Goal: Task Accomplishment & Management: Manage account settings

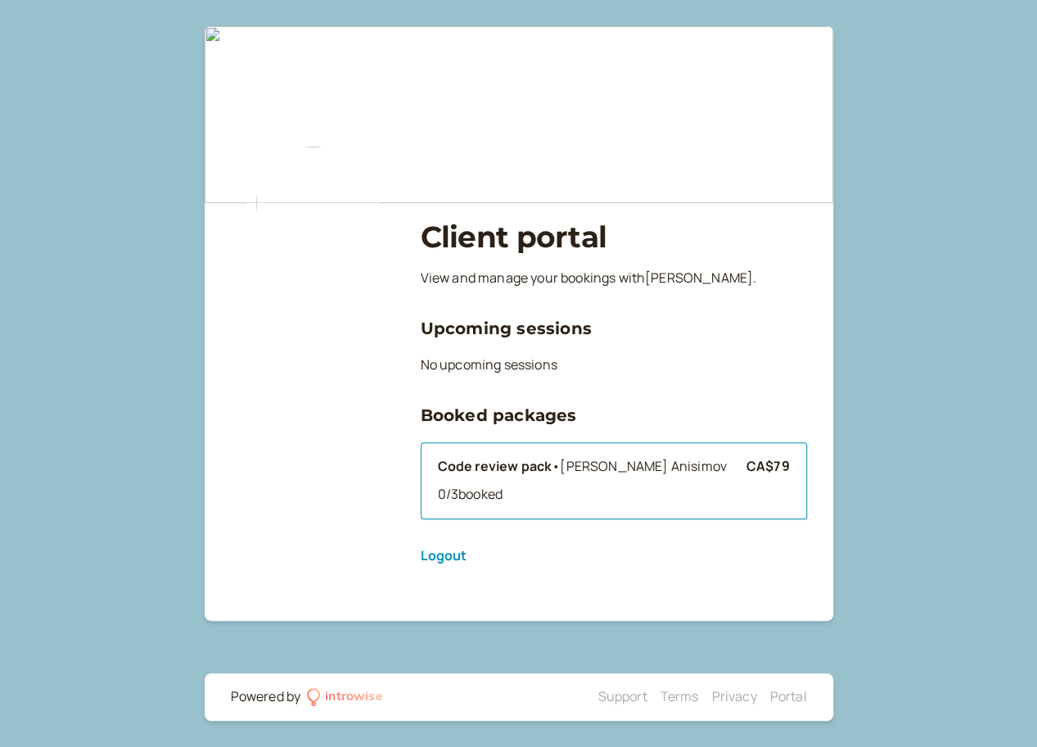
click at [496, 484] on div "0 / 3 booked" at bounding box center [592, 494] width 309 height 21
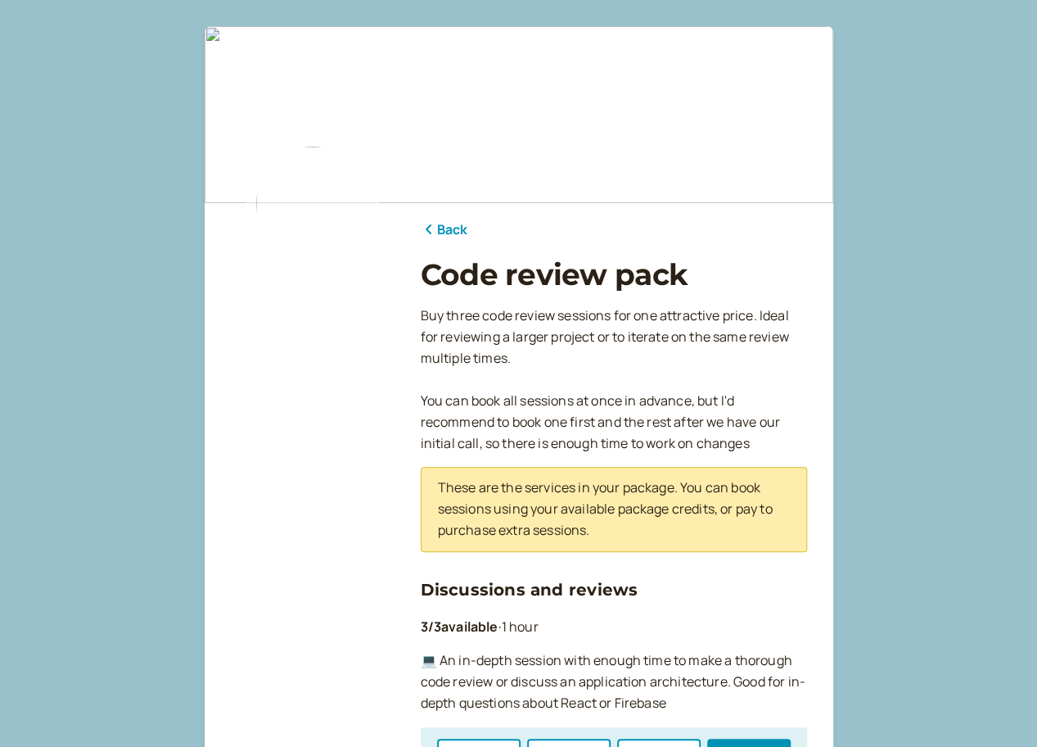
click at [448, 226] on link "Back" at bounding box center [444, 229] width 47 height 21
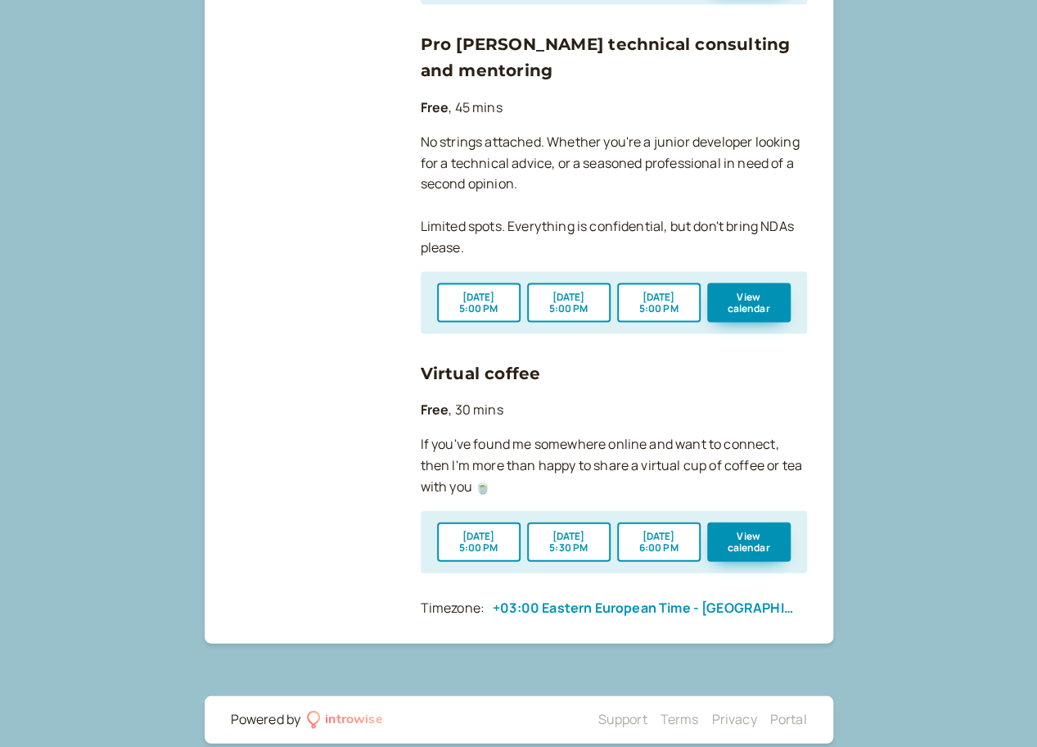
scroll to position [1483, 0]
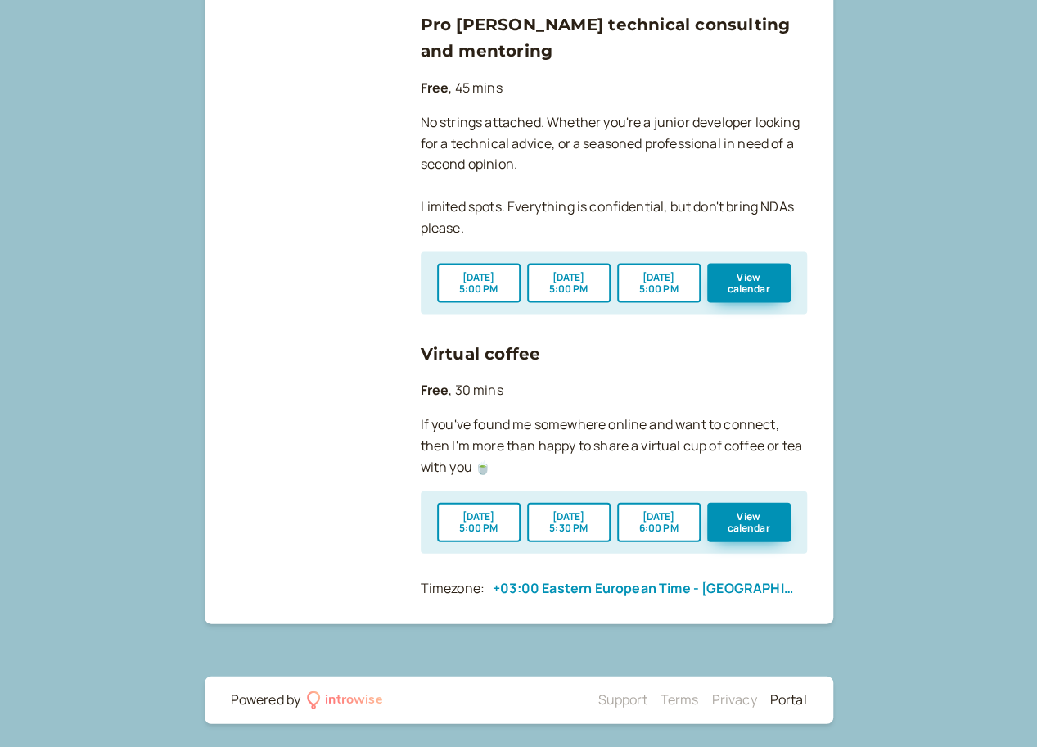
click at [792, 706] on link "Portal" at bounding box center [788, 699] width 37 height 18
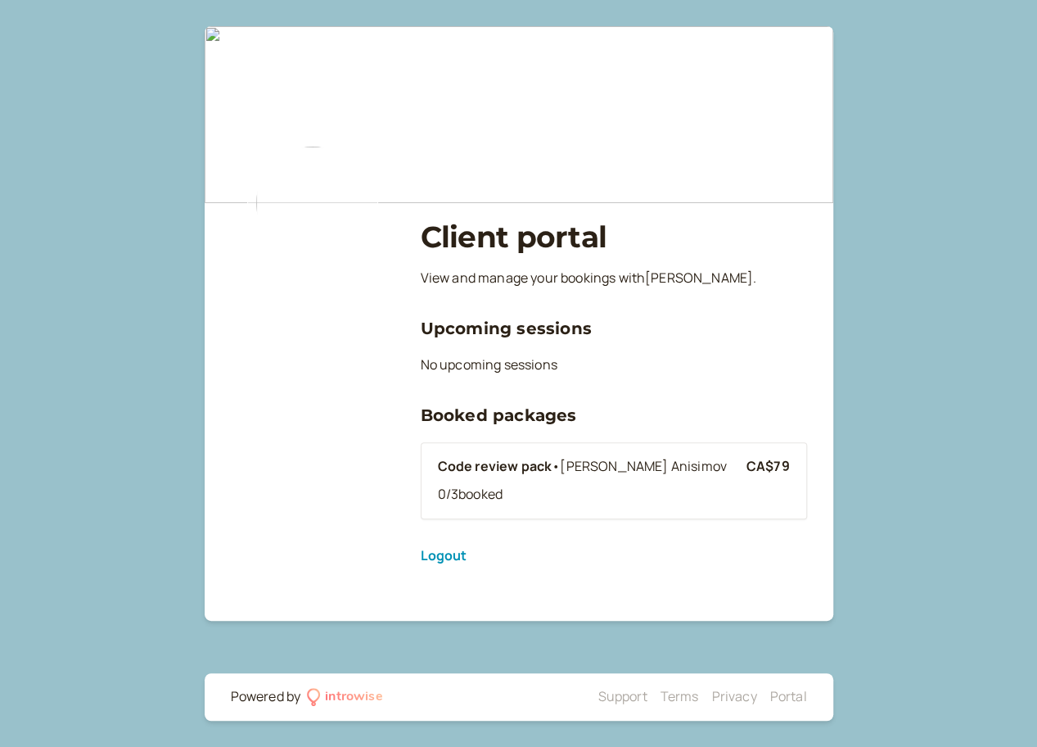
click at [448, 563] on link "Logout" at bounding box center [444, 555] width 47 height 18
